Goal: Information Seeking & Learning: Compare options

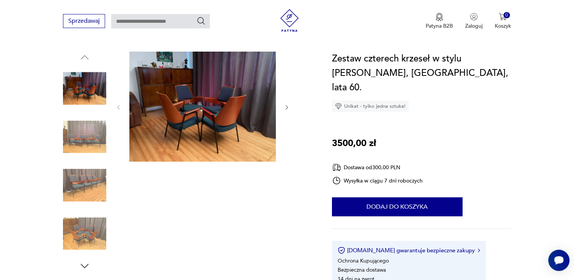
scroll to position [75, 0]
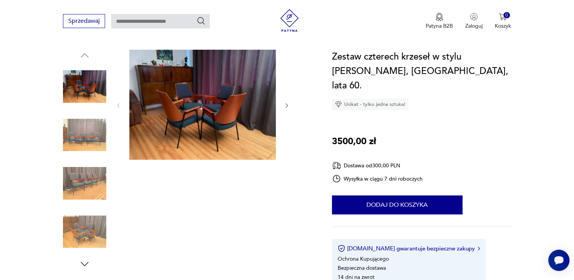
click at [219, 126] on img at bounding box center [202, 105] width 146 height 110
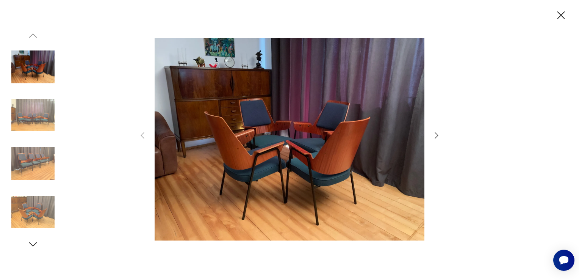
click at [435, 137] on icon "button" at bounding box center [436, 135] width 9 height 9
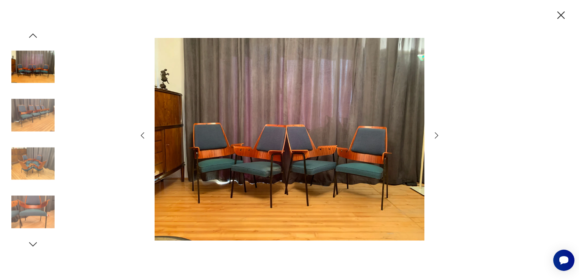
click at [435, 137] on icon "button" at bounding box center [436, 135] width 9 height 9
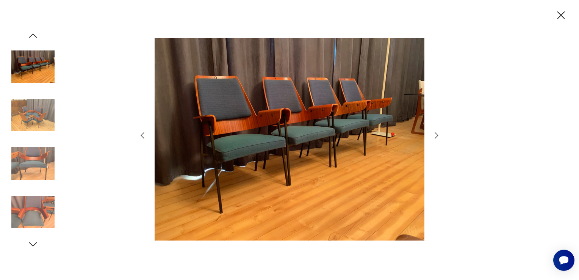
click at [435, 137] on icon "button" at bounding box center [436, 135] width 9 height 9
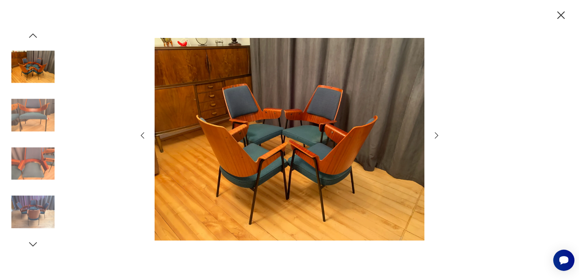
click at [435, 137] on icon "button" at bounding box center [436, 135] width 9 height 9
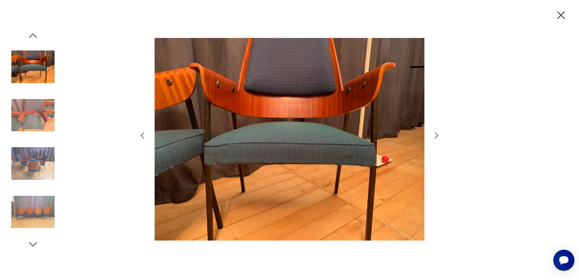
click at [435, 137] on icon "button" at bounding box center [436, 135] width 9 height 9
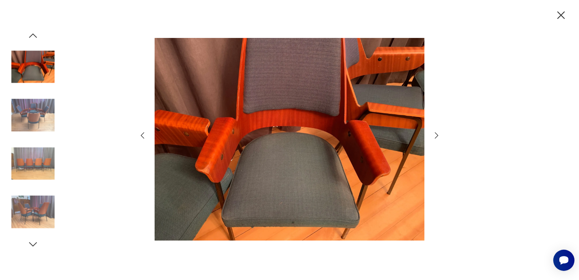
click at [435, 137] on icon "button" at bounding box center [436, 135] width 9 height 9
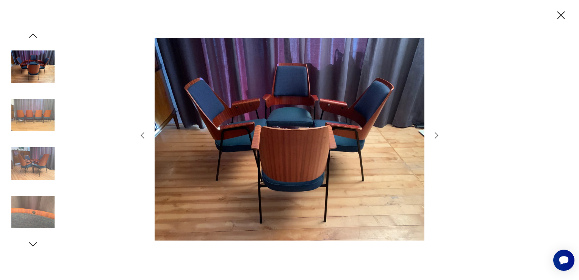
click at [435, 137] on icon "button" at bounding box center [436, 135] width 9 height 9
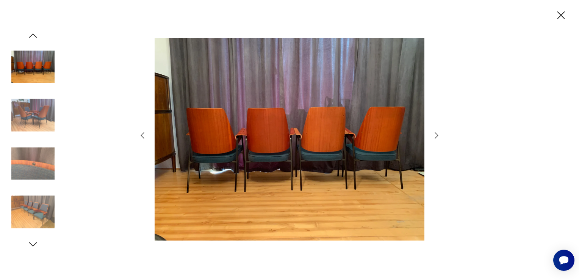
click at [435, 137] on icon "button" at bounding box center [436, 135] width 9 height 9
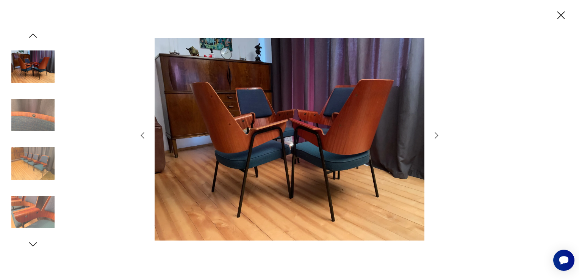
click at [564, 17] on icon "button" at bounding box center [562, 15] width 8 height 8
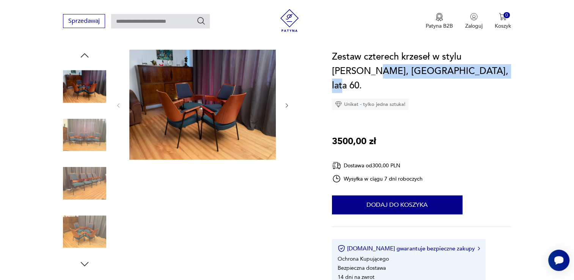
drag, startPoint x: 573, startPoint y: 61, endPoint x: 573, endPoint y: 107, distance: 45.1
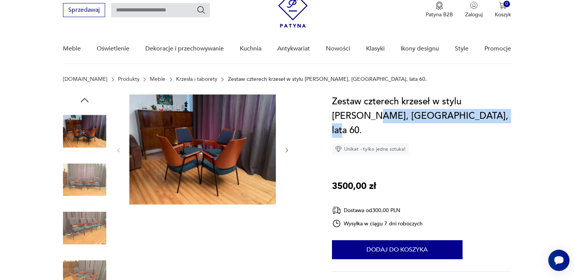
scroll to position [0, 0]
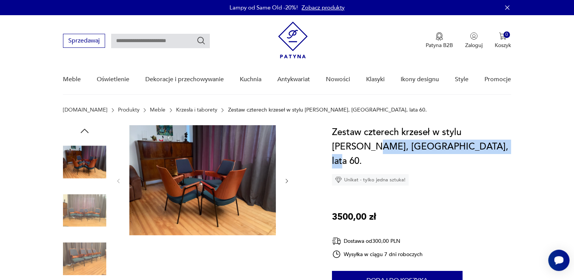
click at [292, 45] on img at bounding box center [293, 40] width 30 height 37
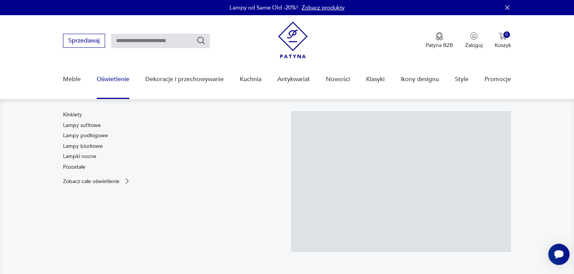
click at [115, 79] on link "Oświetlenie" at bounding box center [113, 79] width 33 height 29
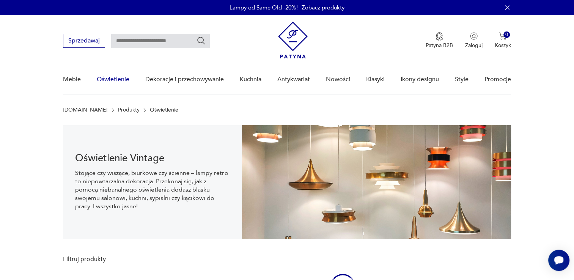
scroll to position [11, 0]
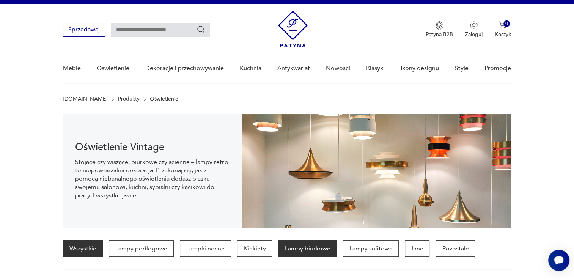
click at [309, 249] on p "Lampy biurkowe" at bounding box center [307, 248] width 58 height 17
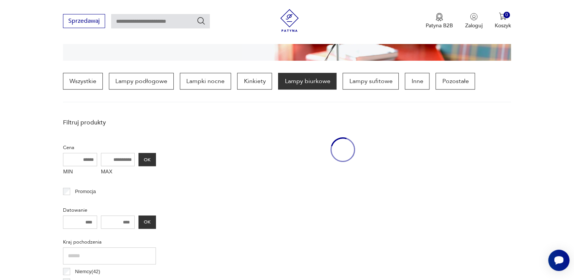
scroll to position [179, 0]
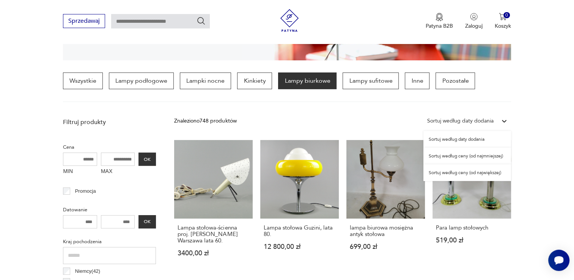
click at [504, 121] on icon at bounding box center [504, 121] width 5 height 3
click at [459, 173] on div "Sortuj według ceny (od największej)" at bounding box center [467, 172] width 88 height 17
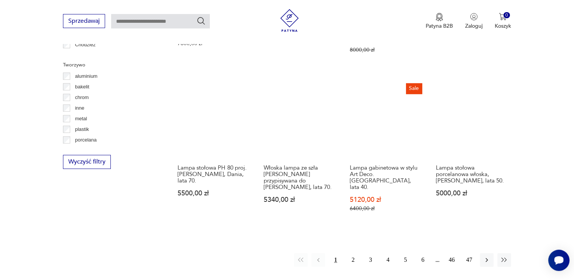
scroll to position [706, 0]
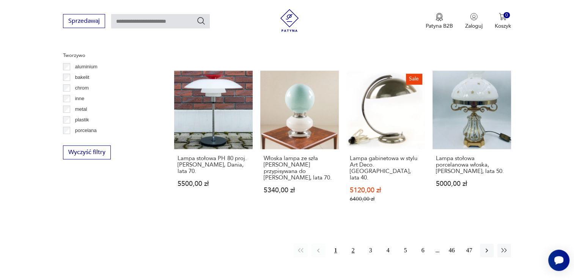
click at [355, 243] on button "2" at bounding box center [353, 250] width 14 height 14
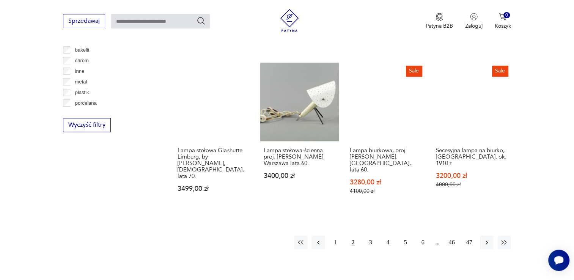
scroll to position [736, 0]
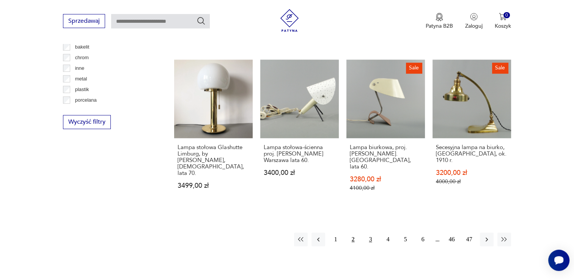
click at [370, 232] on button "3" at bounding box center [371, 239] width 14 height 14
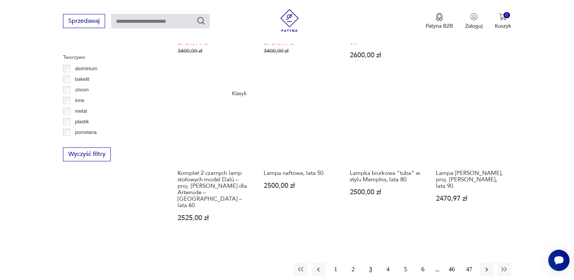
scroll to position [708, 0]
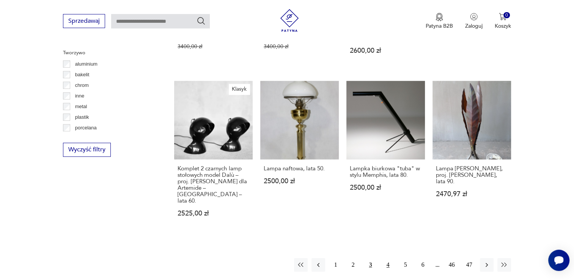
click at [387, 258] on button "4" at bounding box center [388, 265] width 14 height 14
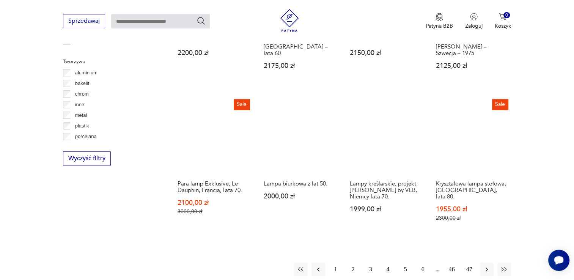
scroll to position [704, 0]
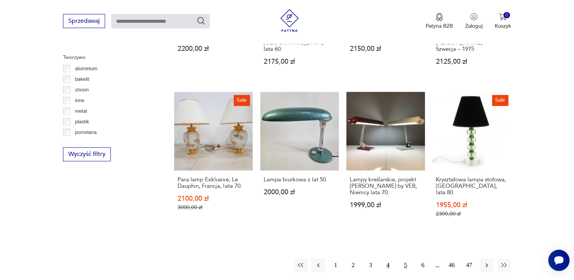
click at [405, 258] on button "5" at bounding box center [406, 265] width 14 height 14
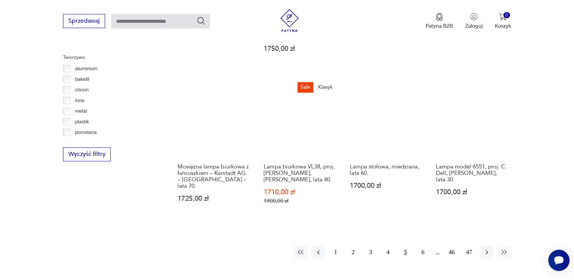
scroll to position [705, 0]
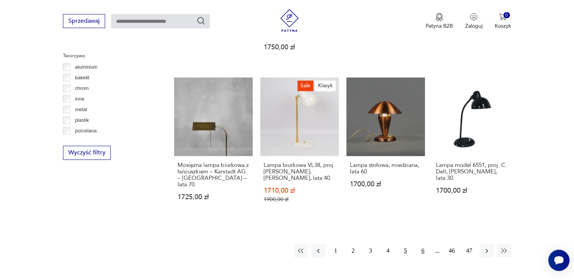
click at [422, 244] on button "6" at bounding box center [423, 251] width 14 height 14
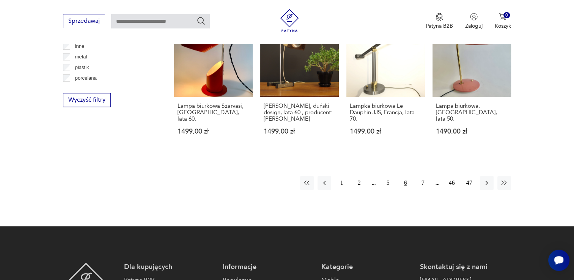
scroll to position [761, 0]
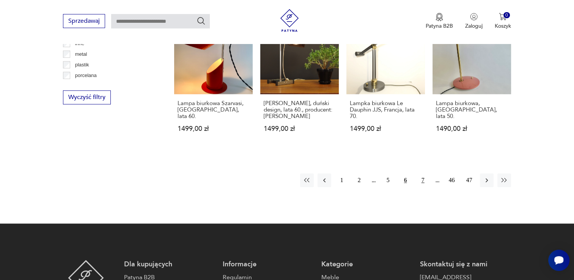
click at [423, 173] on button "7" at bounding box center [423, 180] width 14 height 14
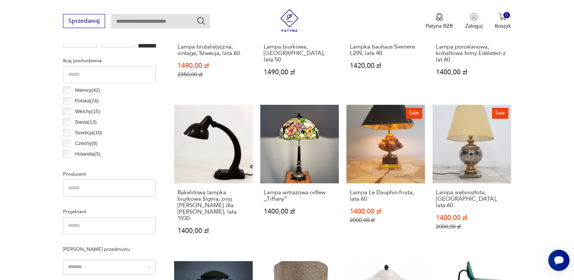
scroll to position [363, 0]
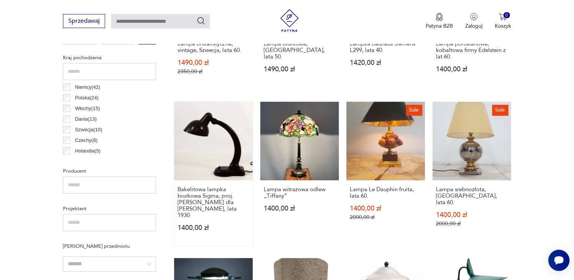
click at [223, 152] on link "Bakelitowa lampka biurkowa Sigma, proj. Christiana Della dla Heinrich Römmler, …" at bounding box center [213, 174] width 79 height 144
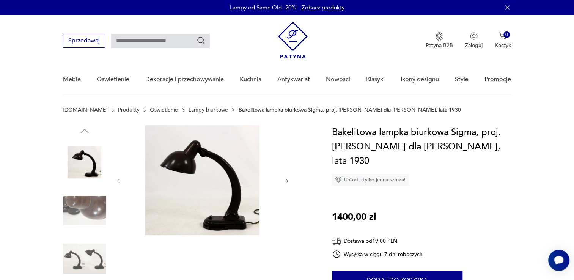
click at [209, 193] on img at bounding box center [202, 180] width 146 height 110
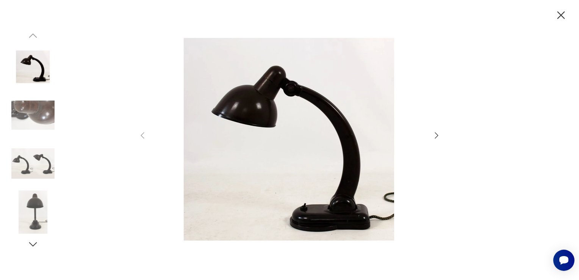
click at [440, 133] on icon "button" at bounding box center [436, 135] width 9 height 9
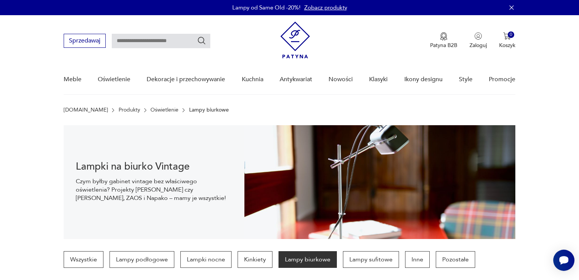
scroll to position [362, 0]
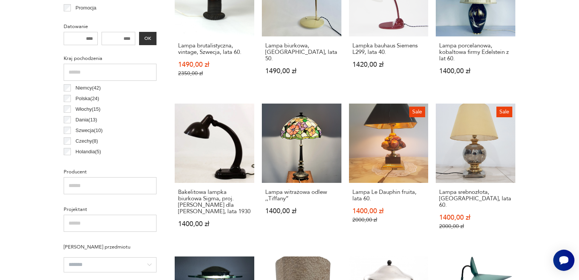
click at [551, 198] on section "Filtruj produkty Cena MIN MAX OK Promocja Datowanie OK Kraj pochodzenia Niemcy …" at bounding box center [289, 270] width 579 height 679
click at [573, 87] on section "Filtruj produkty Cena MIN MAX OK Promocja Datowanie OK Kraj pochodzenia Niemcy …" at bounding box center [289, 270] width 579 height 679
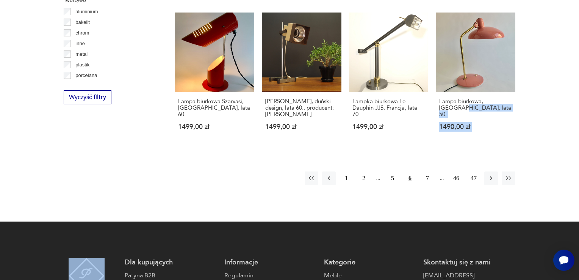
drag, startPoint x: 576, startPoint y: 75, endPoint x: 577, endPoint y: 151, distance: 75.5
click at [425, 171] on button "7" at bounding box center [428, 178] width 14 height 14
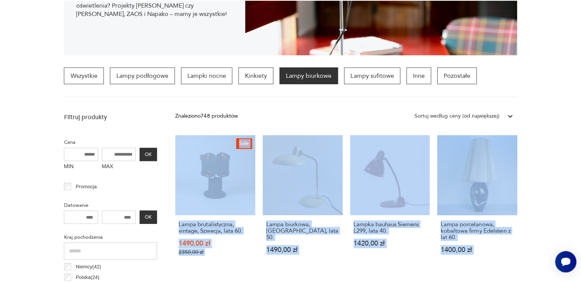
scroll to position [179, 0]
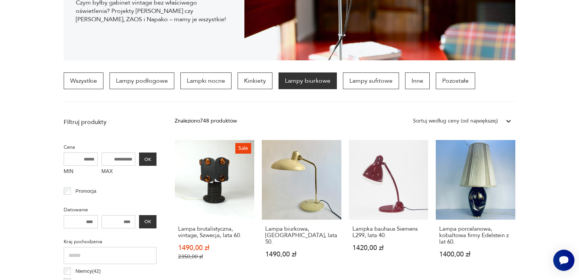
click at [549, 84] on section "Wszystkie Lampy podłogowe Lampki nocne Kinkiety Lampy biurkowe Lampy sufitowe I…" at bounding box center [289, 87] width 579 height 30
click at [564, 53] on section "Lampki na biurko Vintage Czym byłby gabinet vintage bez właściwego oświetlenia?…" at bounding box center [289, 4] width 579 height 114
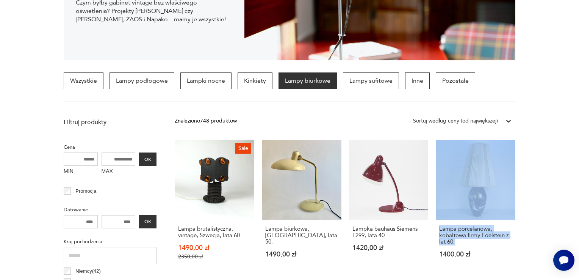
drag, startPoint x: 565, startPoint y: 212, endPoint x: 517, endPoint y: 247, distance: 59.8
drag, startPoint x: 517, startPoint y: 247, endPoint x: 559, endPoint y: 152, distance: 103.4
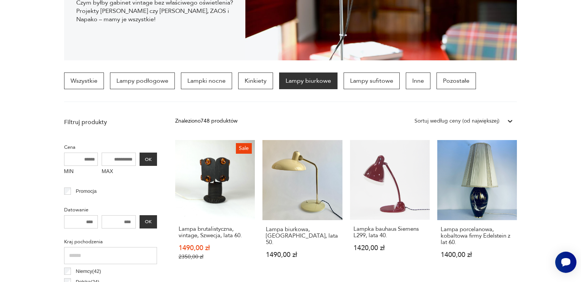
click at [560, 34] on section "Lampki na biurko Vintage Czym byłby gabinet vintage bez właściwego oświetlenia?…" at bounding box center [290, 4] width 581 height 114
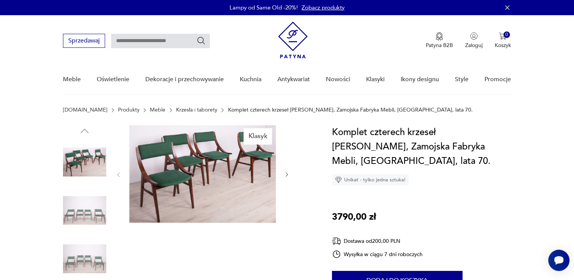
click at [150, 109] on link "Meble" at bounding box center [158, 110] width 16 height 6
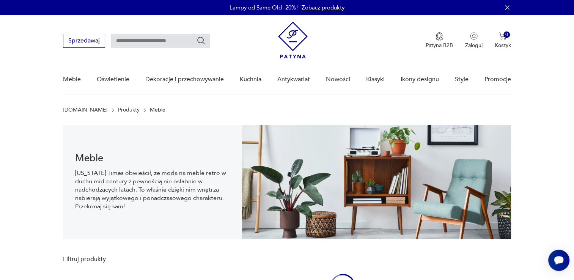
scroll to position [11, 0]
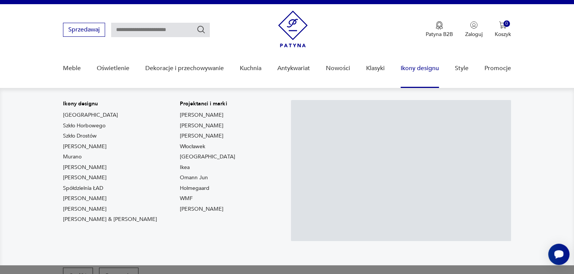
click at [432, 66] on link "Ikony designu" at bounding box center [419, 68] width 38 height 29
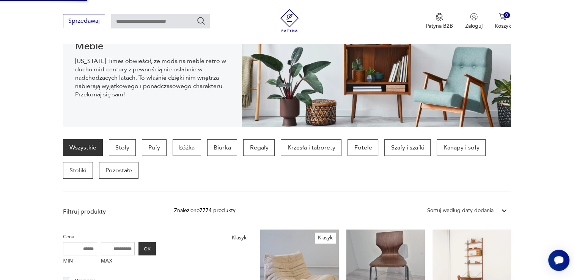
scroll to position [116, 0]
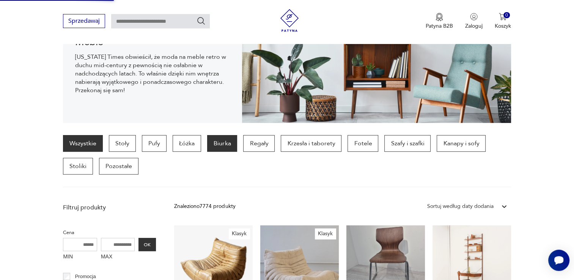
click at [216, 144] on p "Biurka" at bounding box center [222, 143] width 30 height 17
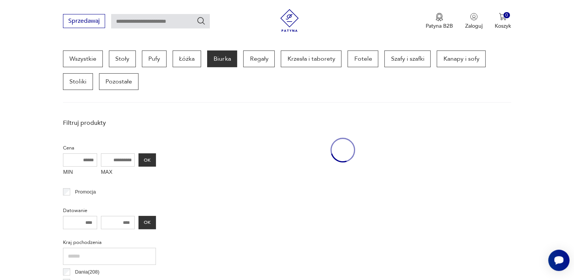
scroll to position [201, 0]
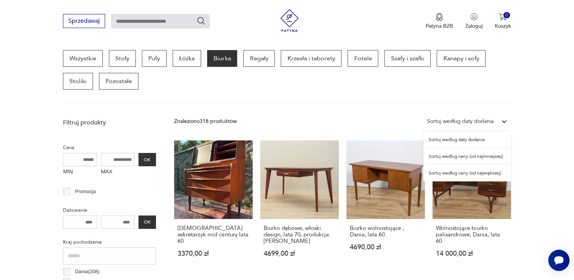
click at [503, 119] on icon at bounding box center [504, 122] width 8 height 8
click at [471, 173] on div "Sortuj według ceny (od największej)" at bounding box center [467, 173] width 88 height 17
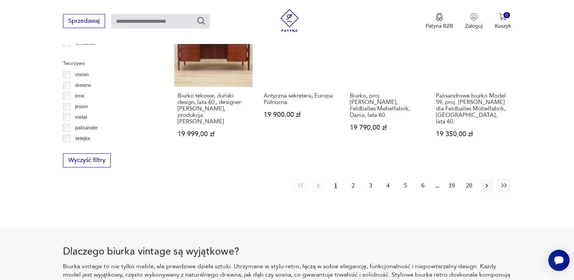
scroll to position [804, 0]
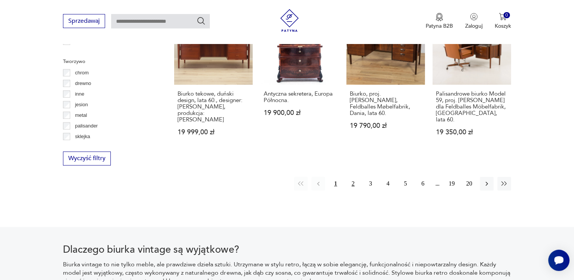
click at [353, 177] on button "2" at bounding box center [353, 184] width 14 height 14
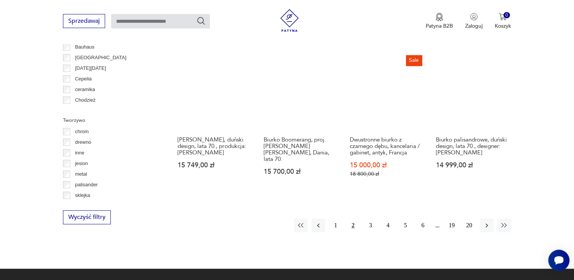
scroll to position [746, 0]
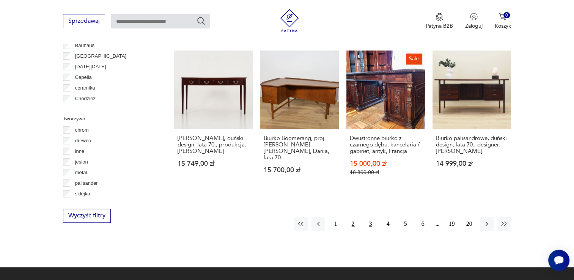
click at [369, 217] on button "3" at bounding box center [371, 224] width 14 height 14
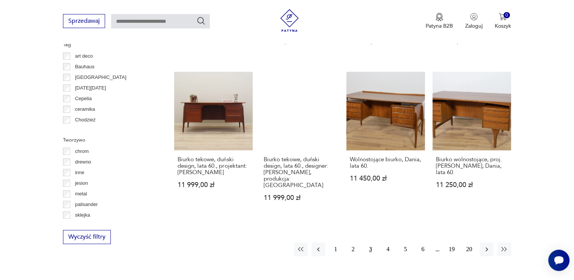
scroll to position [731, 0]
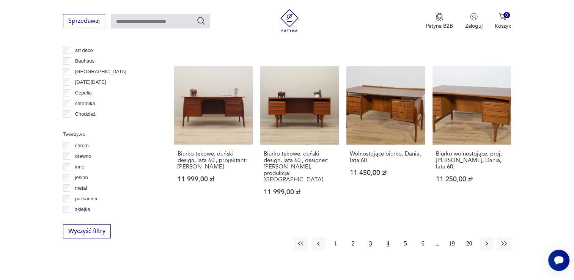
click at [385, 237] on button "4" at bounding box center [388, 244] width 14 height 14
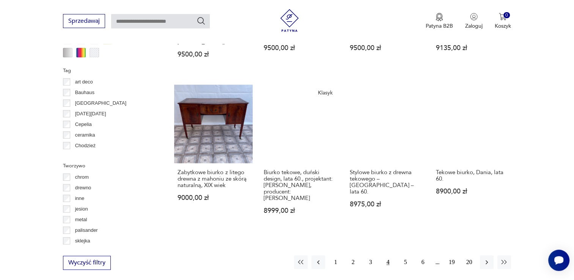
scroll to position [705, 0]
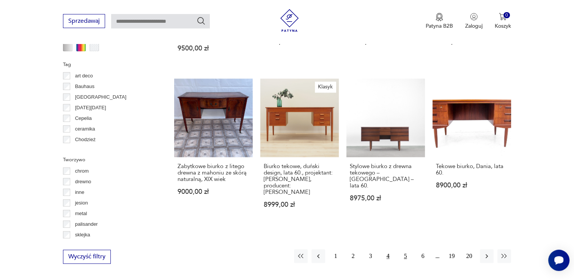
click at [405, 249] on button "5" at bounding box center [406, 256] width 14 height 14
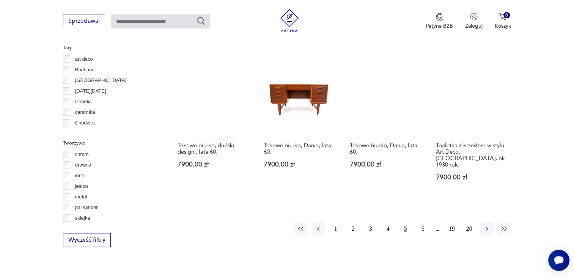
scroll to position [731, 0]
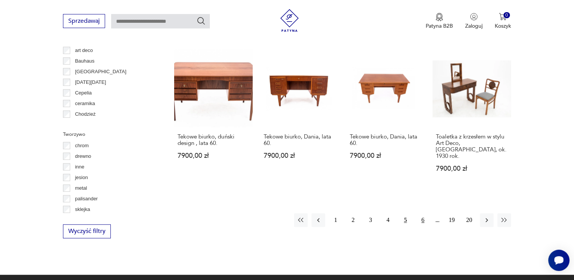
click at [424, 213] on button "6" at bounding box center [423, 220] width 14 height 14
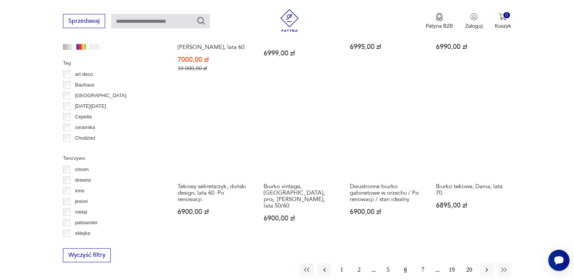
scroll to position [708, 0]
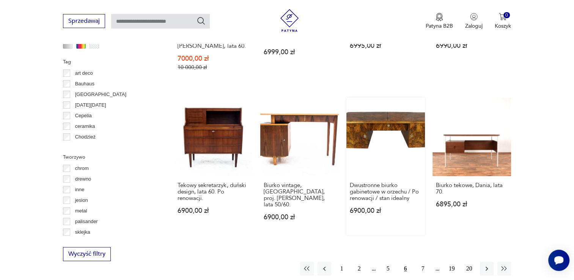
click at [403, 110] on link "Dwustronne biurko gabinetowe w orzechu / Po renowacji / stan idealny 6900,00 zł" at bounding box center [385, 166] width 79 height 138
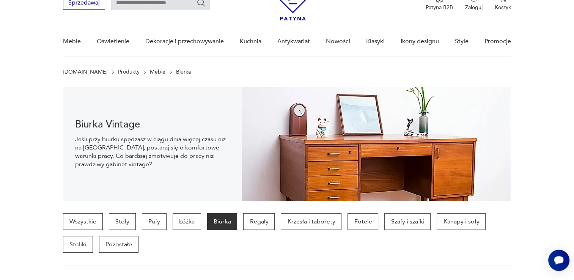
scroll to position [36, 0]
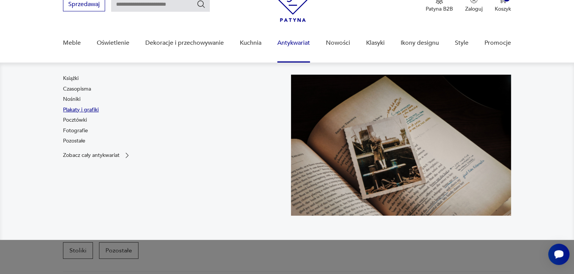
click at [89, 108] on link "Plakaty i grafiki" at bounding box center [81, 110] width 36 height 8
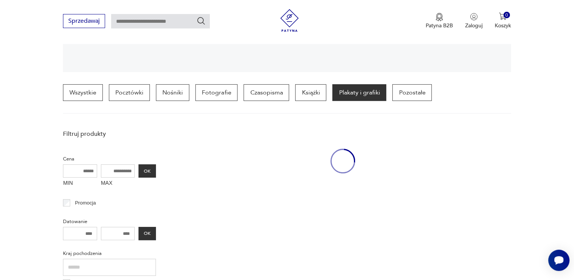
scroll to position [201, 0]
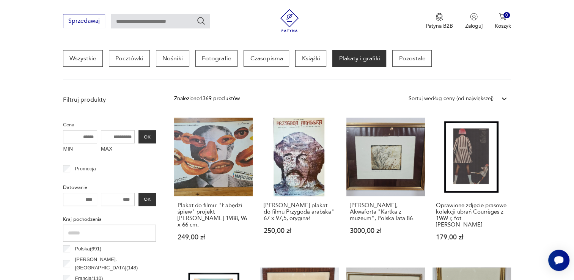
click at [502, 99] on icon at bounding box center [504, 99] width 8 height 8
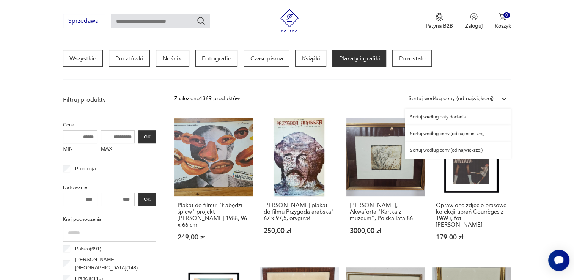
click at [453, 152] on div "Sortuj według ceny (od największej)" at bounding box center [458, 150] width 106 height 17
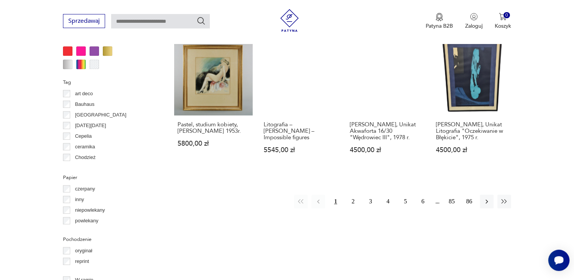
scroll to position [728, 0]
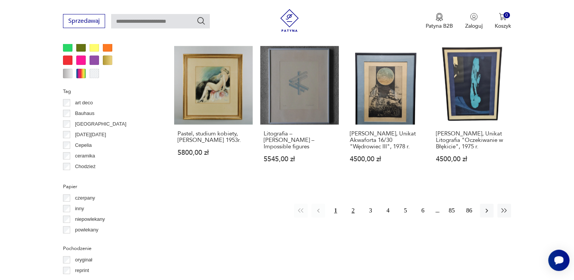
click at [350, 204] on button "2" at bounding box center [353, 211] width 14 height 14
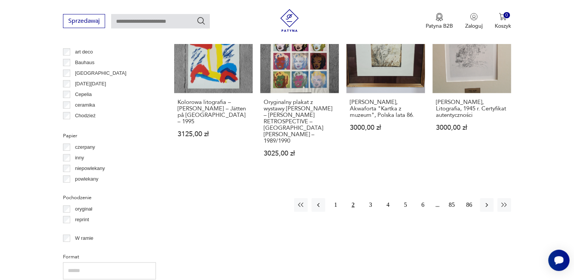
scroll to position [780, 0]
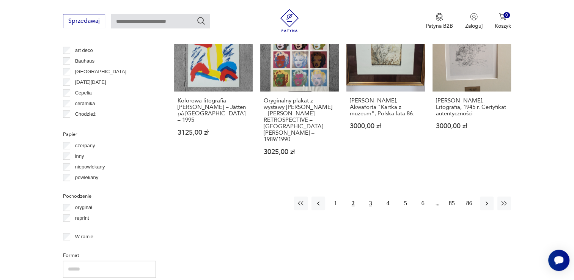
click at [371, 196] on button "3" at bounding box center [371, 203] width 14 height 14
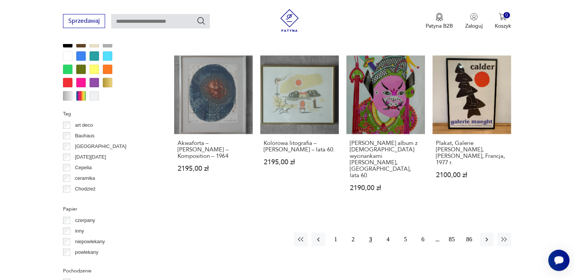
scroll to position [729, 0]
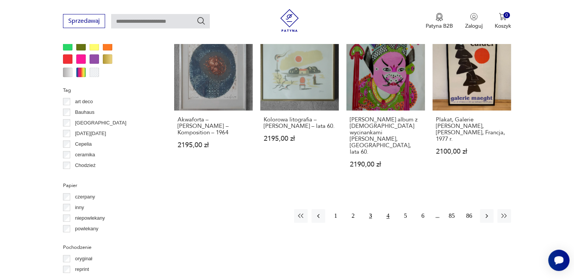
click at [388, 209] on button "4" at bounding box center [388, 216] width 14 height 14
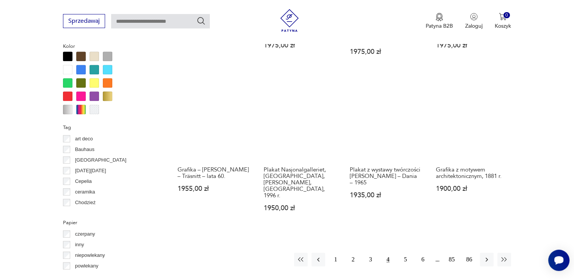
scroll to position [694, 0]
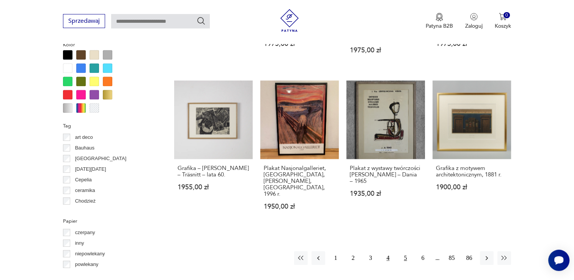
click at [407, 251] on button "5" at bounding box center [406, 258] width 14 height 14
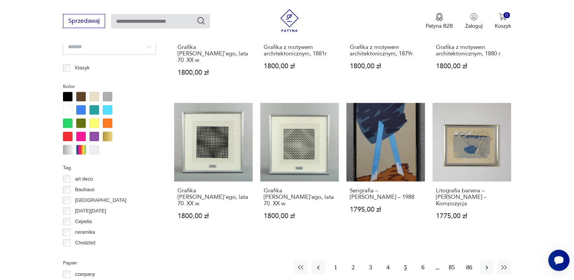
scroll to position [653, 0]
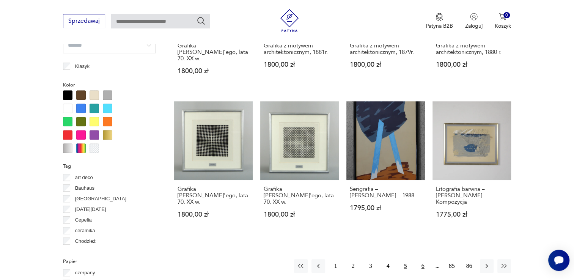
click at [421, 259] on button "6" at bounding box center [423, 266] width 14 height 14
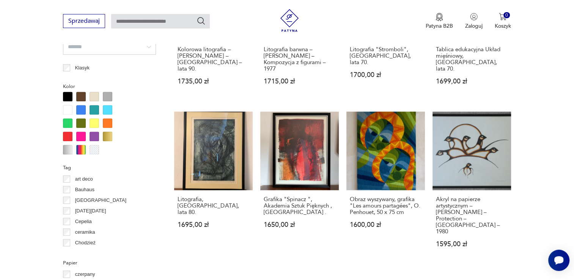
scroll to position [653, 0]
